Goal: Information Seeking & Learning: Learn about a topic

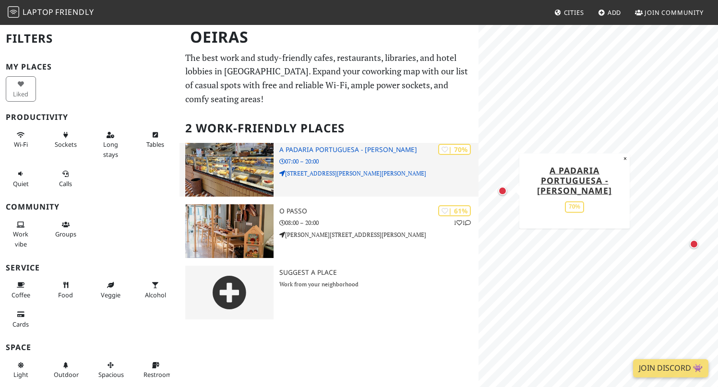
click at [241, 160] on img at bounding box center [229, 170] width 88 height 54
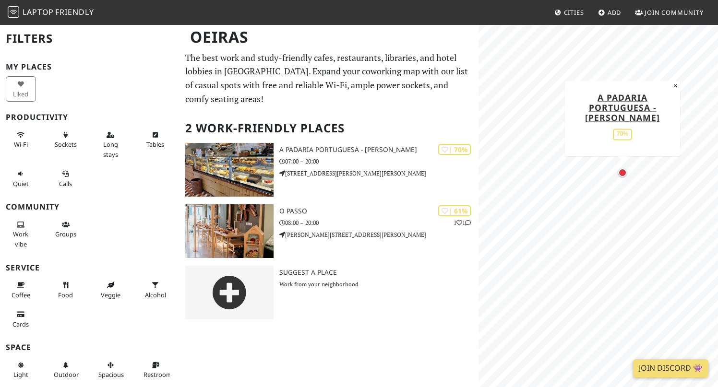
click at [623, 175] on div "Map marker" at bounding box center [622, 173] width 9 height 9
click at [18, 14] on img at bounding box center [14, 12] width 12 height 12
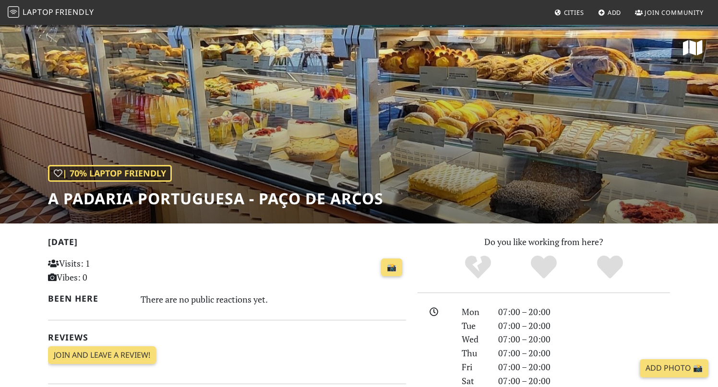
click at [262, 149] on div "| 70% Laptop Friendly A Padaria Portuguesa - Paço de Arcos" at bounding box center [359, 124] width 718 height 200
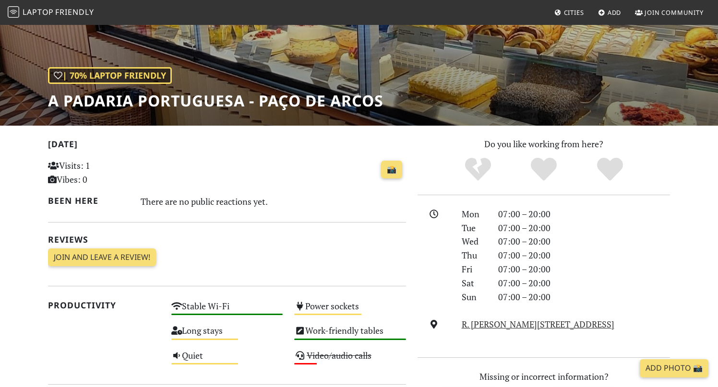
scroll to position [176, 0]
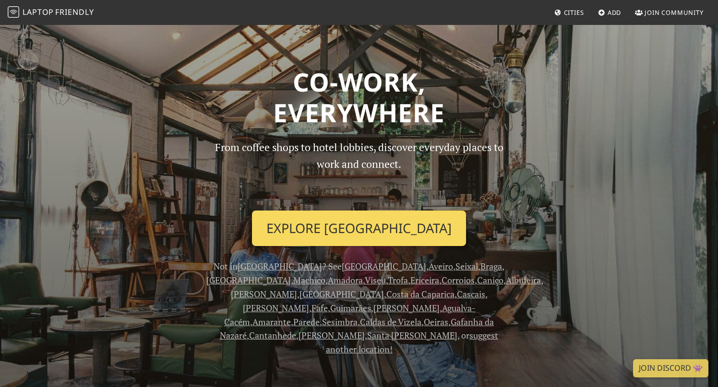
click at [378, 229] on link "Explore Lisbon" at bounding box center [359, 229] width 214 height 36
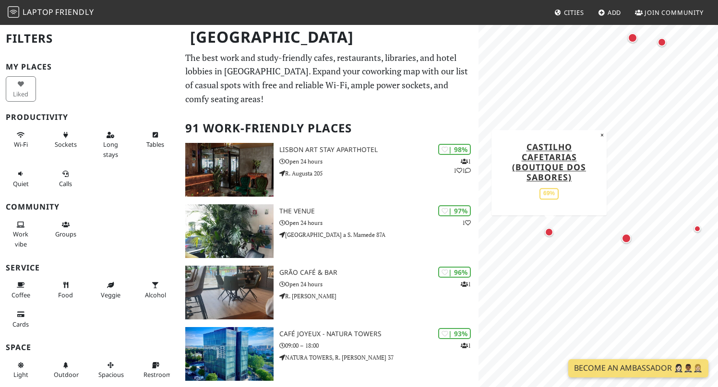
click at [550, 232] on div "Map marker" at bounding box center [549, 232] width 9 height 9
click at [565, 12] on span "Cities" at bounding box center [574, 12] width 20 height 9
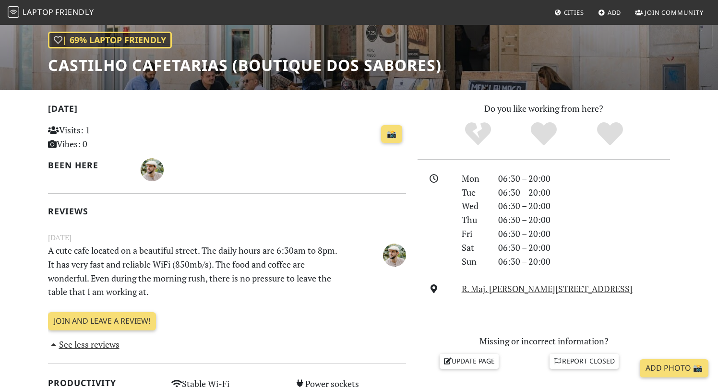
scroll to position [134, 0]
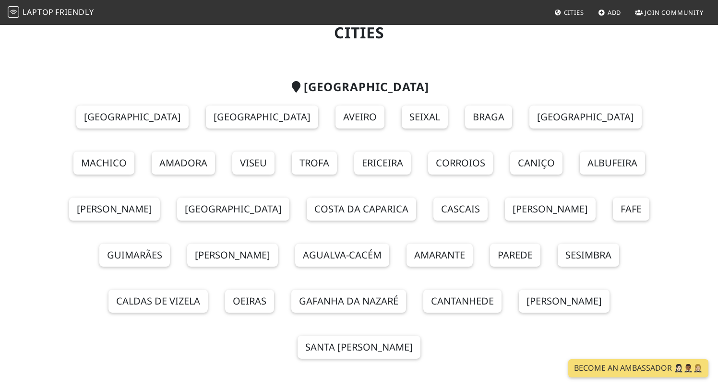
scroll to position [39, 0]
click at [274, 290] on link "Oeiras" at bounding box center [249, 301] width 49 height 23
click at [434, 210] on link "Cascais" at bounding box center [461, 208] width 54 height 23
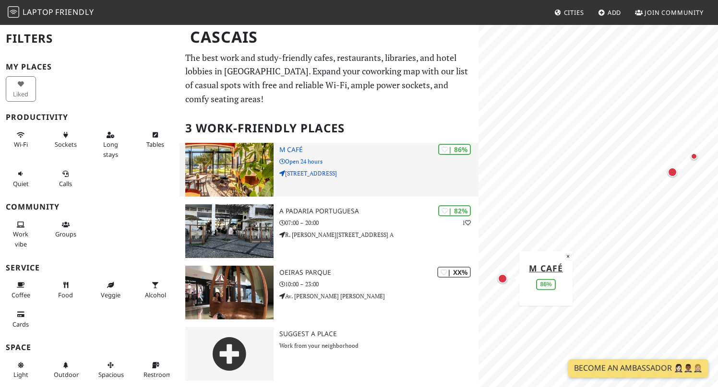
click at [368, 159] on p "Open 24 hours" at bounding box center [379, 161] width 200 height 9
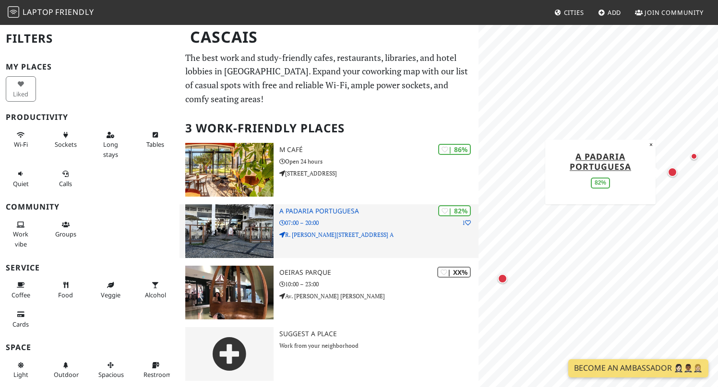
scroll to position [1, 0]
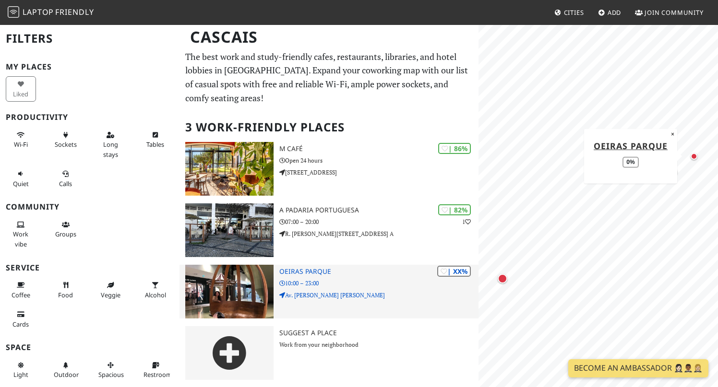
click at [377, 275] on h3 "Oeiras Parque" at bounding box center [379, 272] width 200 height 8
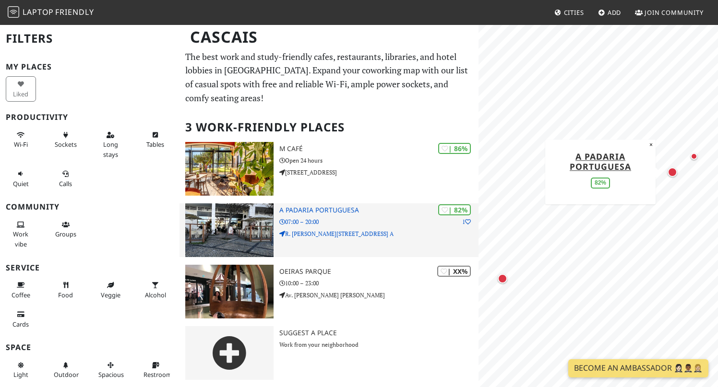
click at [378, 225] on p "07:00 – 20:00" at bounding box center [379, 222] width 200 height 9
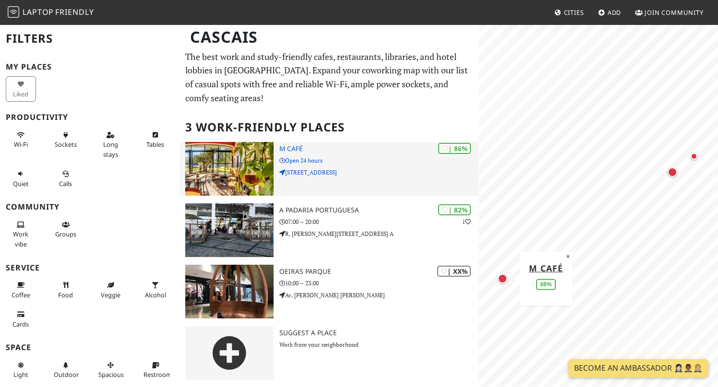
click at [370, 168] on p "Praça Do Junqueiro 14A" at bounding box center [379, 172] width 200 height 9
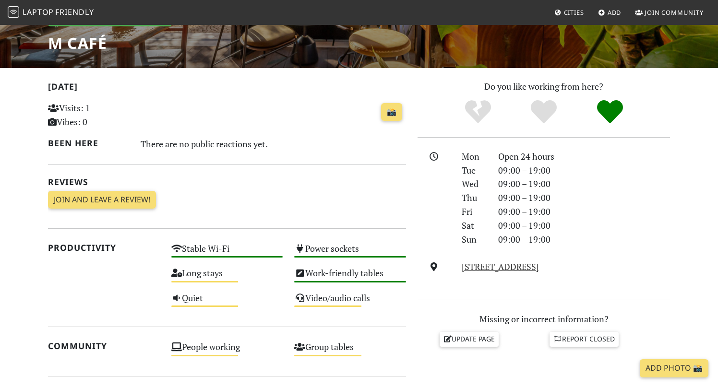
scroll to position [156, 0]
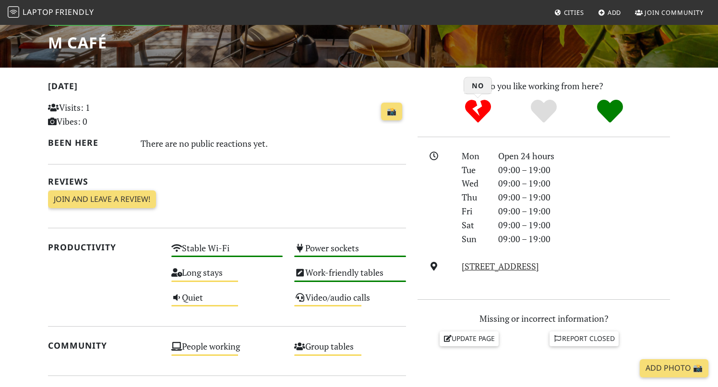
click at [482, 116] on icon "No" at bounding box center [478, 111] width 26 height 26
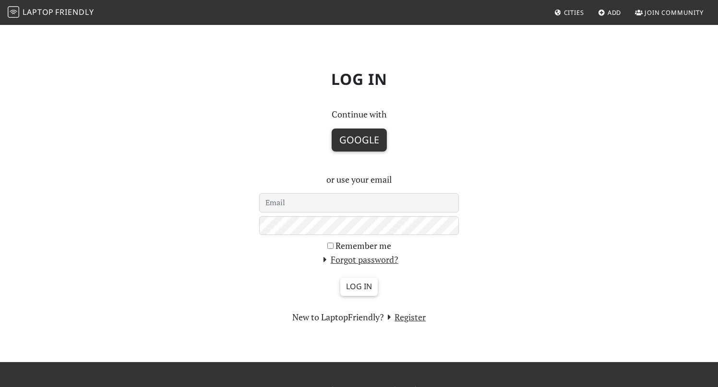
click at [367, 144] on button "Google" at bounding box center [359, 140] width 55 height 23
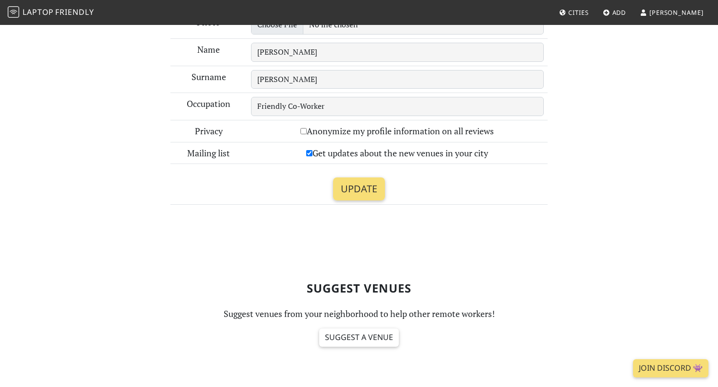
scroll to position [202, 0]
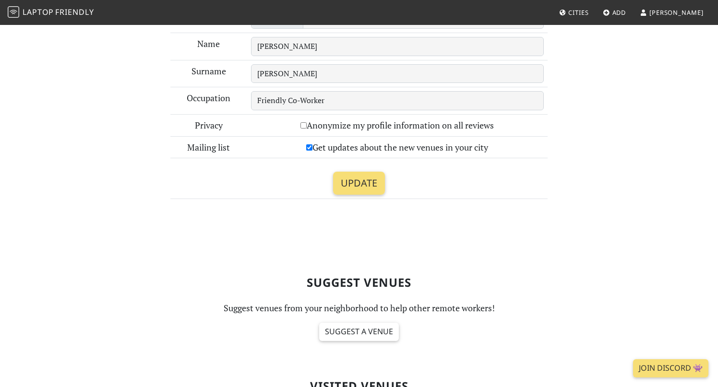
click at [307, 147] on input "Get updates about the new venues in your city" at bounding box center [309, 148] width 6 height 6
checkbox input "false"
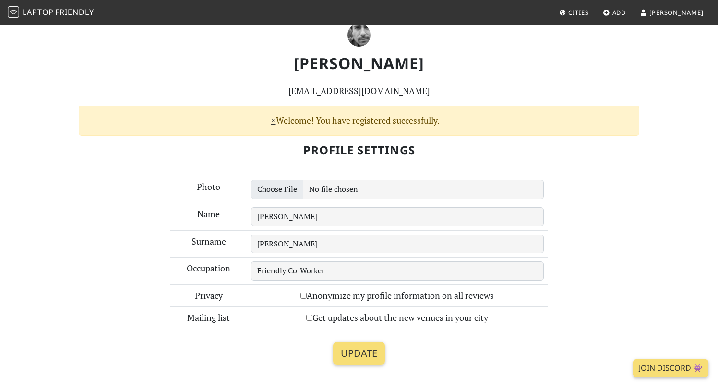
scroll to position [0, 0]
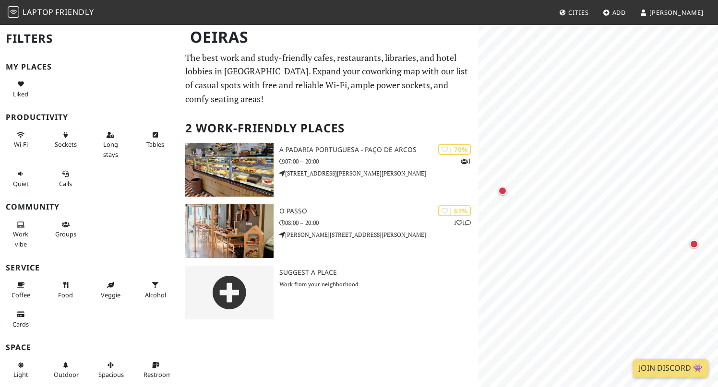
click at [589, 16] on span "Cities" at bounding box center [579, 12] width 20 height 9
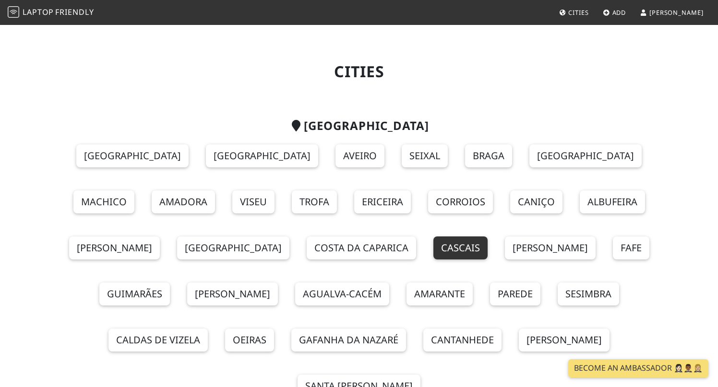
click at [434, 244] on link "Cascais" at bounding box center [461, 248] width 54 height 23
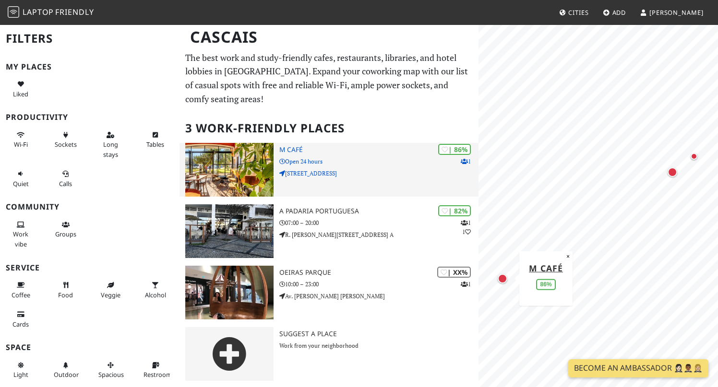
click at [365, 160] on p "Open 24 hours" at bounding box center [379, 161] width 200 height 9
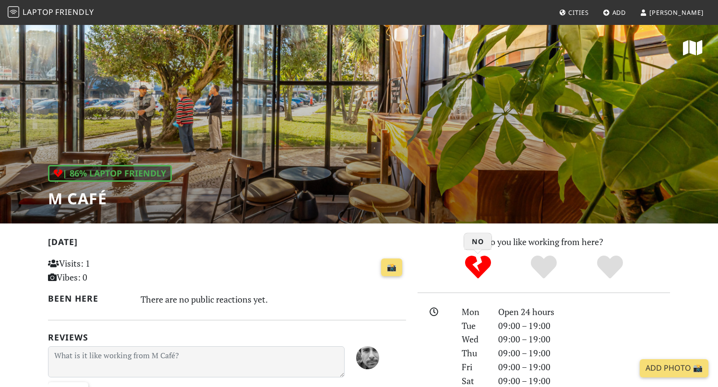
click at [481, 262] on icon "No" at bounding box center [478, 267] width 26 height 26
